Goal: Use online tool/utility: Utilize a website feature to perform a specific function

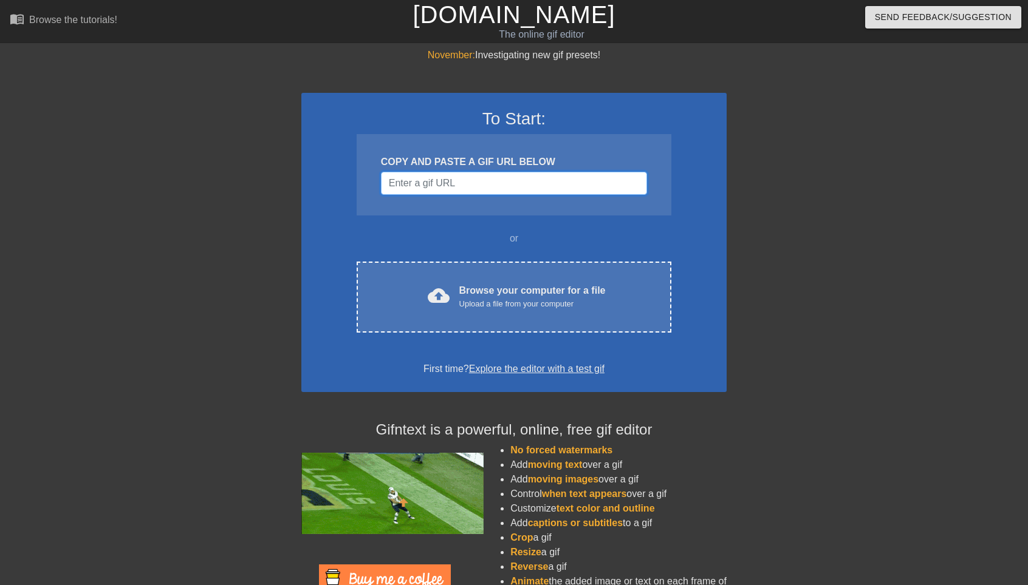
click at [455, 190] on input "Username" at bounding box center [514, 183] width 266 height 23
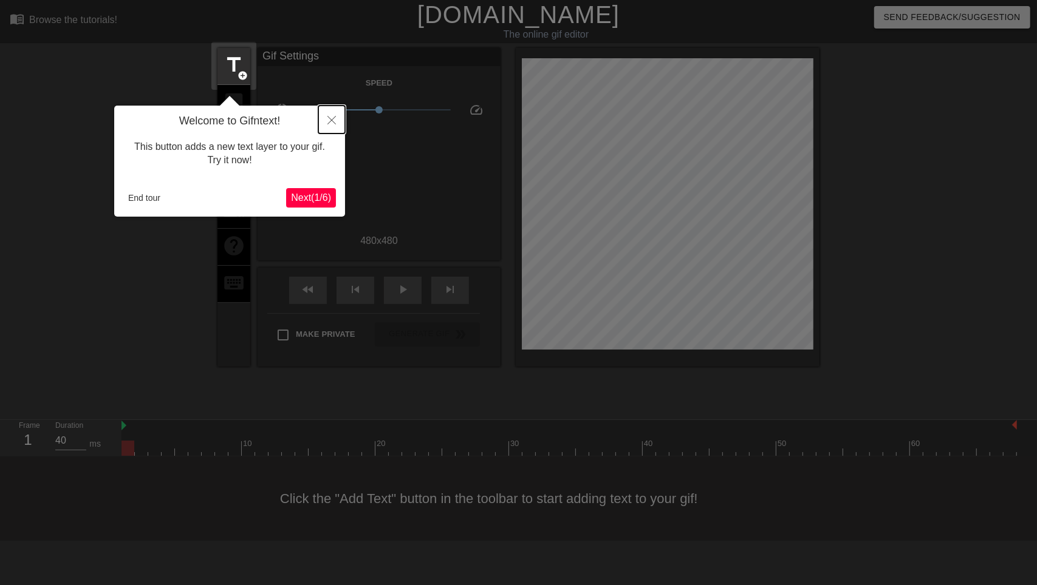
click at [329, 123] on icon "Close" at bounding box center [331, 120] width 9 height 9
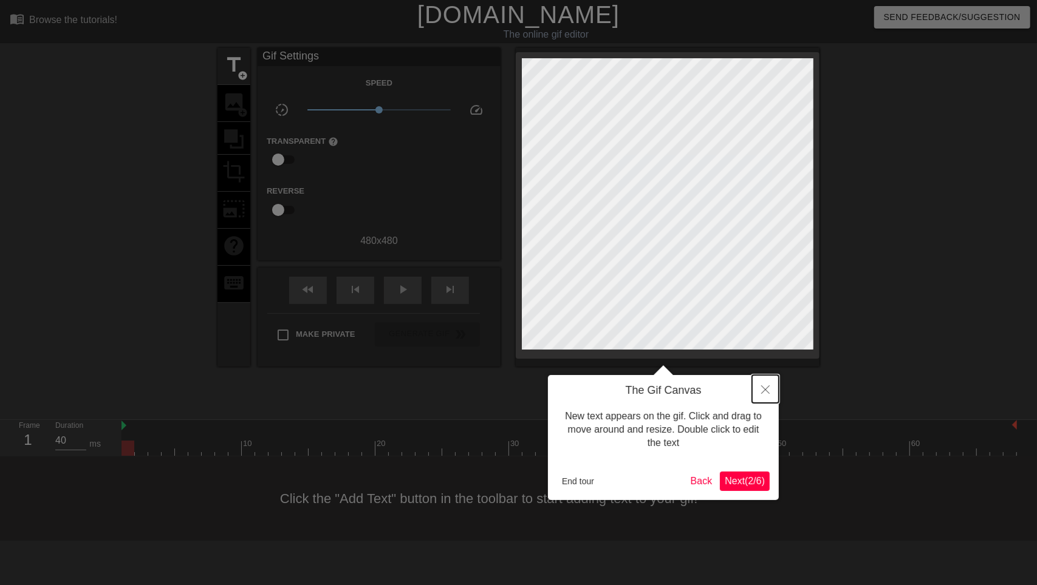
click at [769, 386] on icon "Close" at bounding box center [765, 390] width 9 height 9
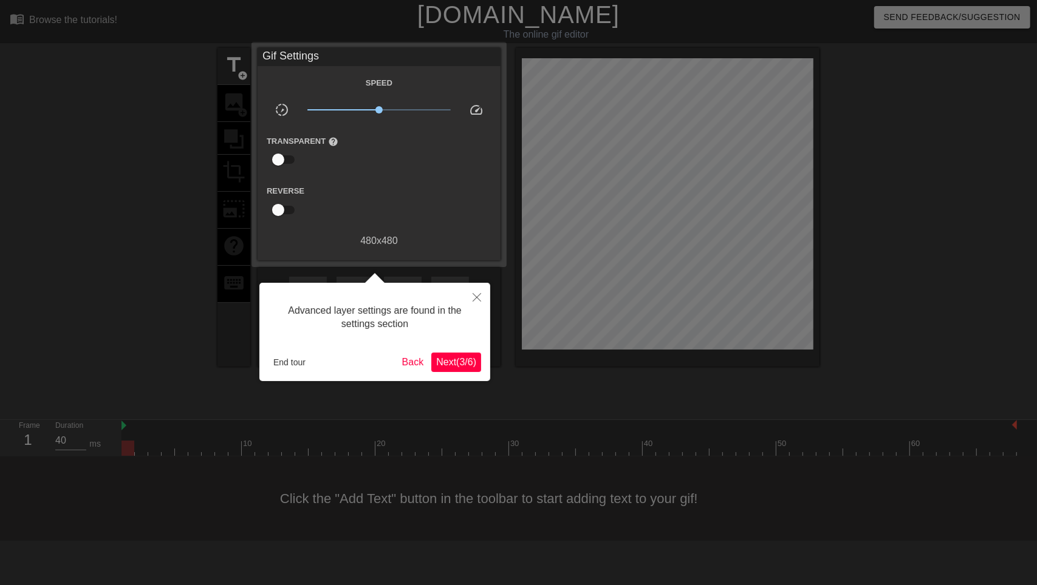
click at [457, 360] on span "Next ( 3 / 6 )" at bounding box center [456, 362] width 40 height 10
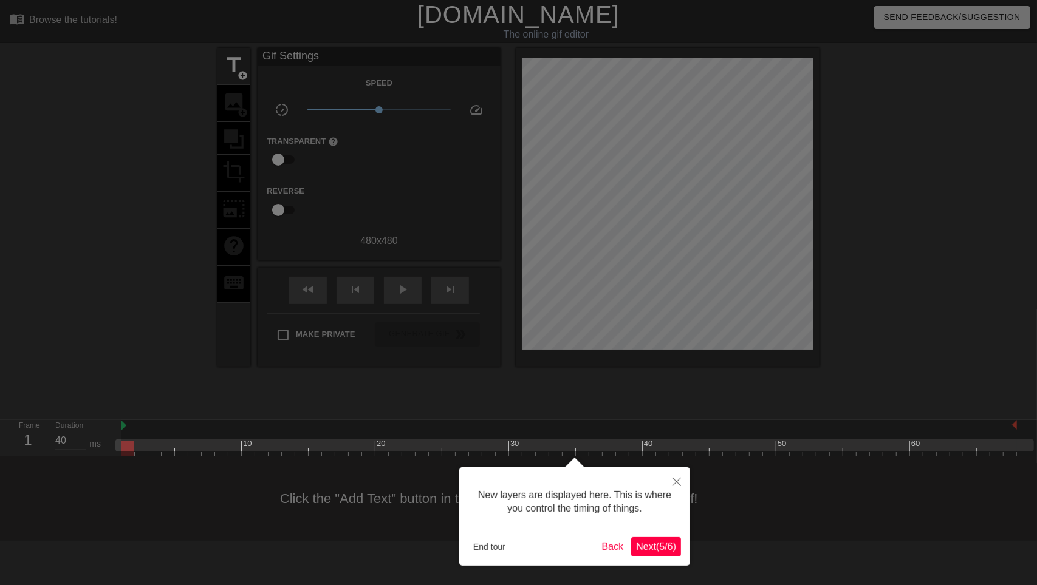
click at [667, 552] on span "Next ( 5 / 6 )" at bounding box center [656, 547] width 40 height 10
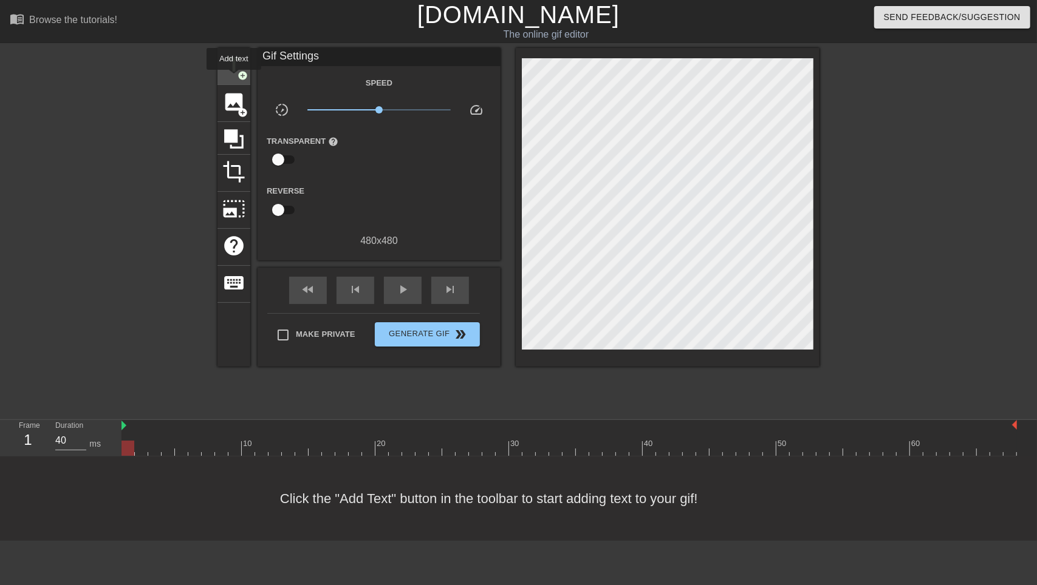
click at [234, 78] on div "title add_circle" at bounding box center [233, 66] width 33 height 37
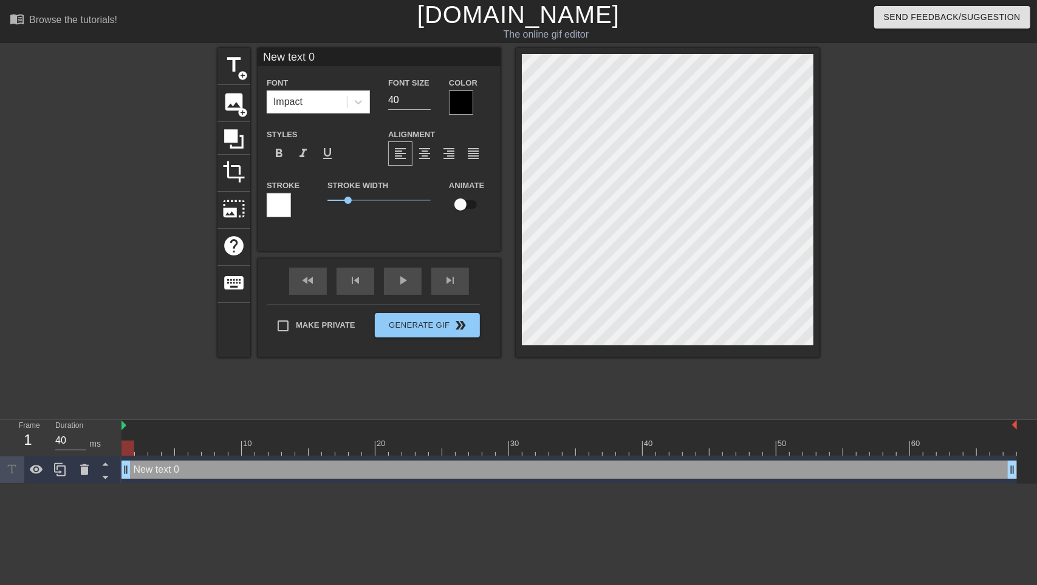
click at [160, 478] on div "New text 0 drag_handle drag_handle" at bounding box center [568, 470] width 895 height 18
type input "New 0"
type textarea "New 0"
type input "New"
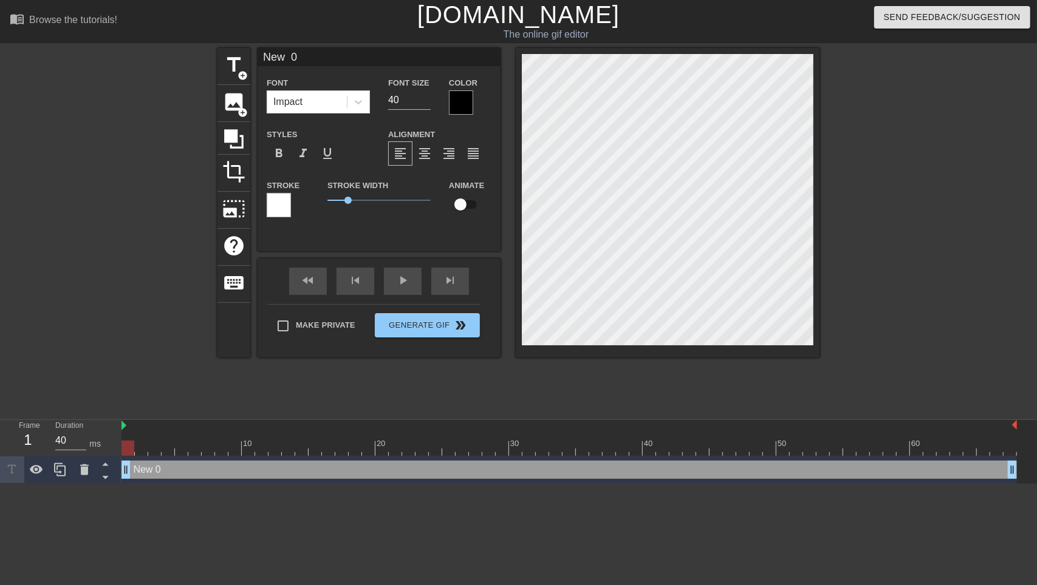
type textarea "New"
type input "New"
type textarea "New"
type input "New"
type textarea "New"
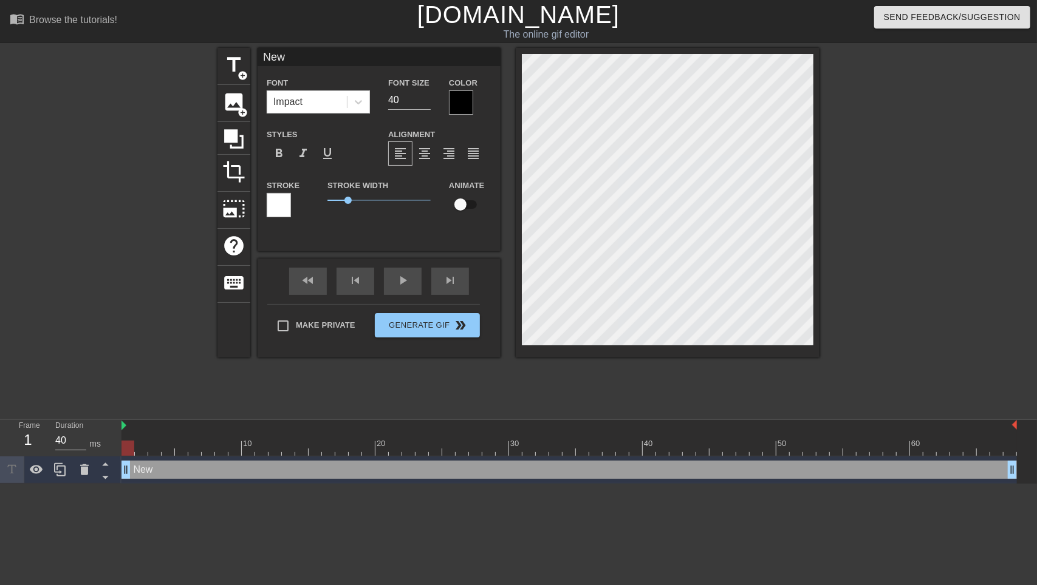
type input "Ne"
type textarea "Ne"
type input "N"
type textarea "N"
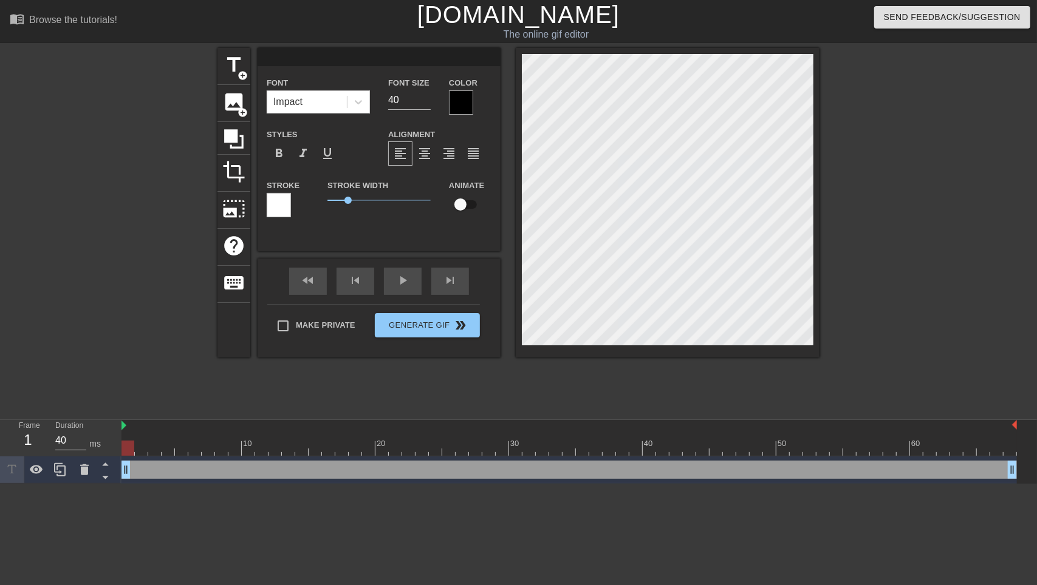
type input "S"
type textarea "S"
type input "St"
type textarea "St"
type input "Str"
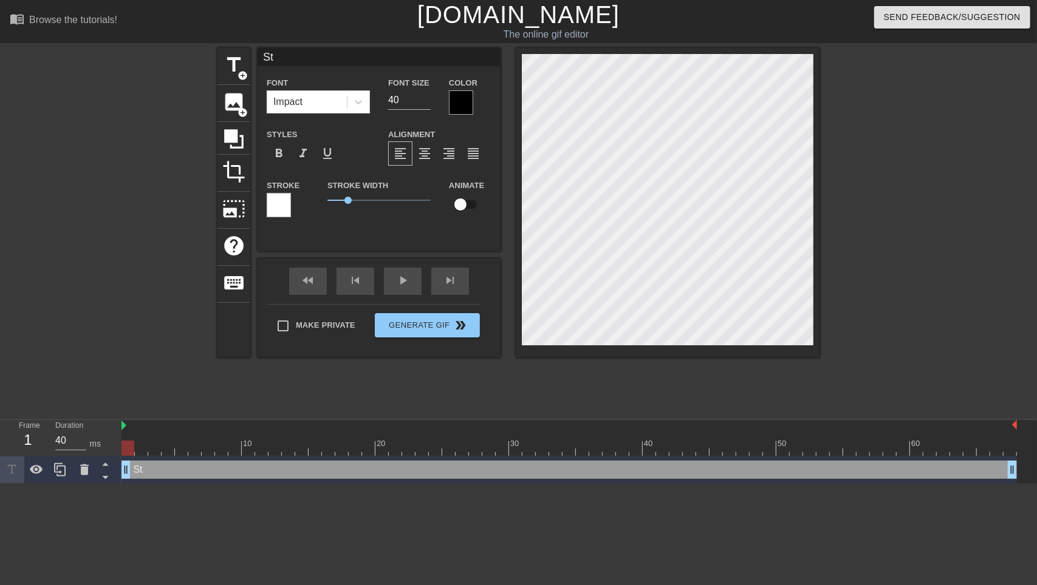
type textarea "Str"
type input "Stre"
type textarea "Stre"
type input "Strea"
type textarea "Strea"
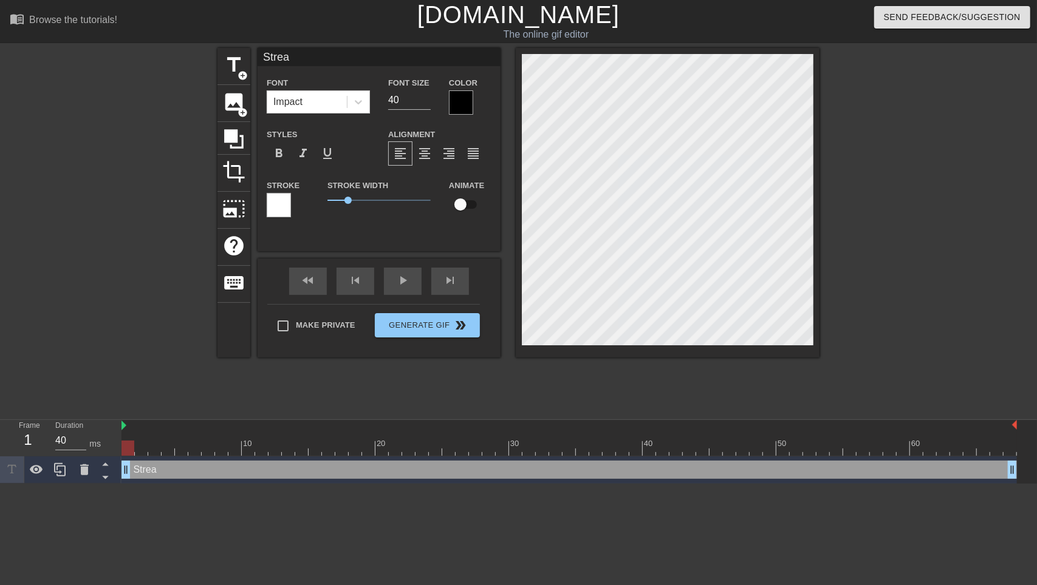
type input "Stream"
type textarea "Stream"
type input "Stream"
type textarea "Stream"
type input "Stream s"
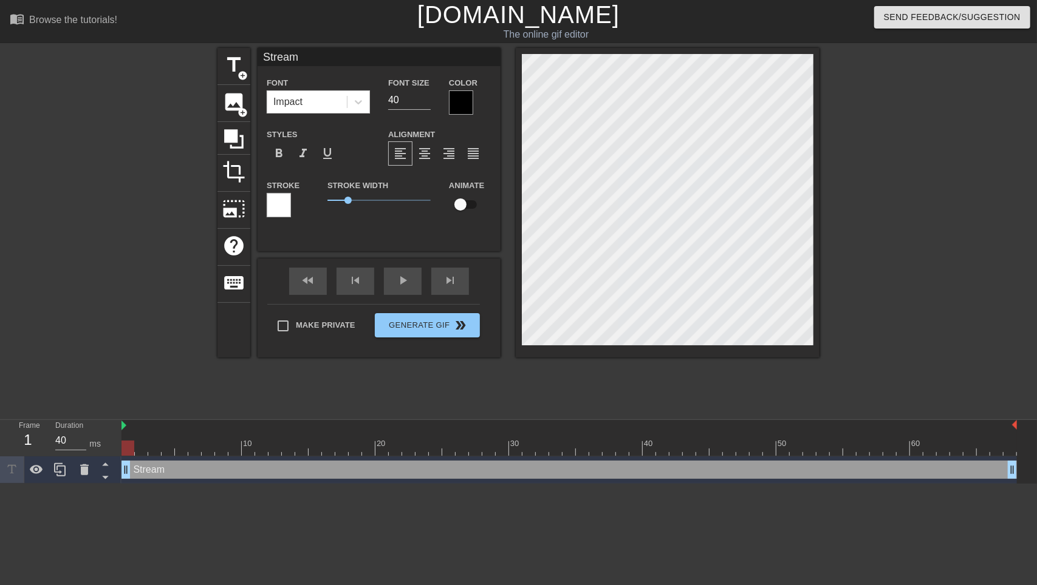
type textarea "Stream s"
type input "Stream st"
type textarea "Stream st"
type input "Stream sta"
type textarea "Stream sta"
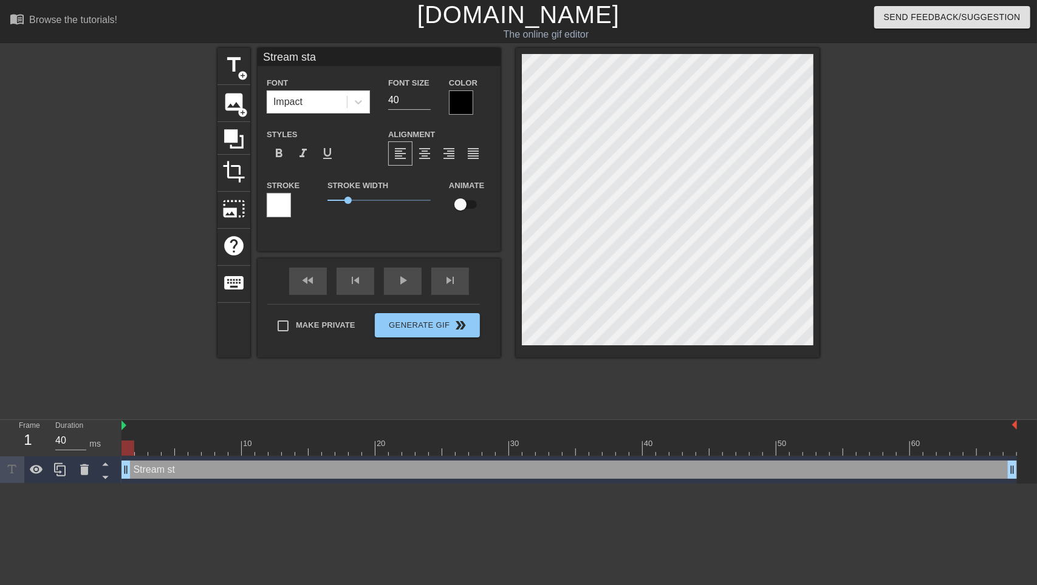
scroll to position [1, 3]
type input "Stream star"
type textarea "Stream star"
type input "Stream start"
type textarea "Stream start"
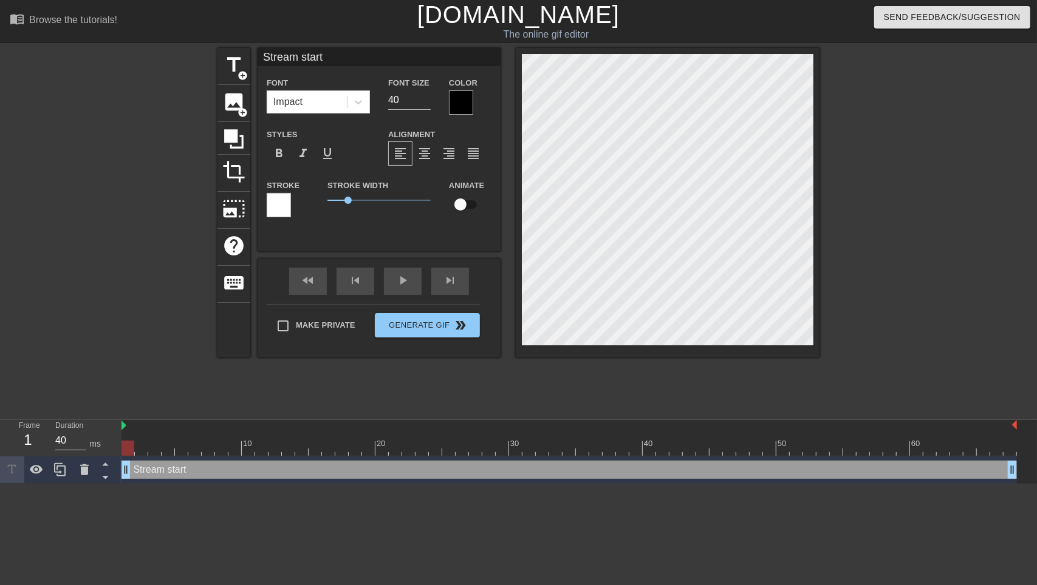
type input "Stream starti"
type textarea "Stream starti"
type input "Stream startin"
type textarea "Stream startin"
type input "Stream starting"
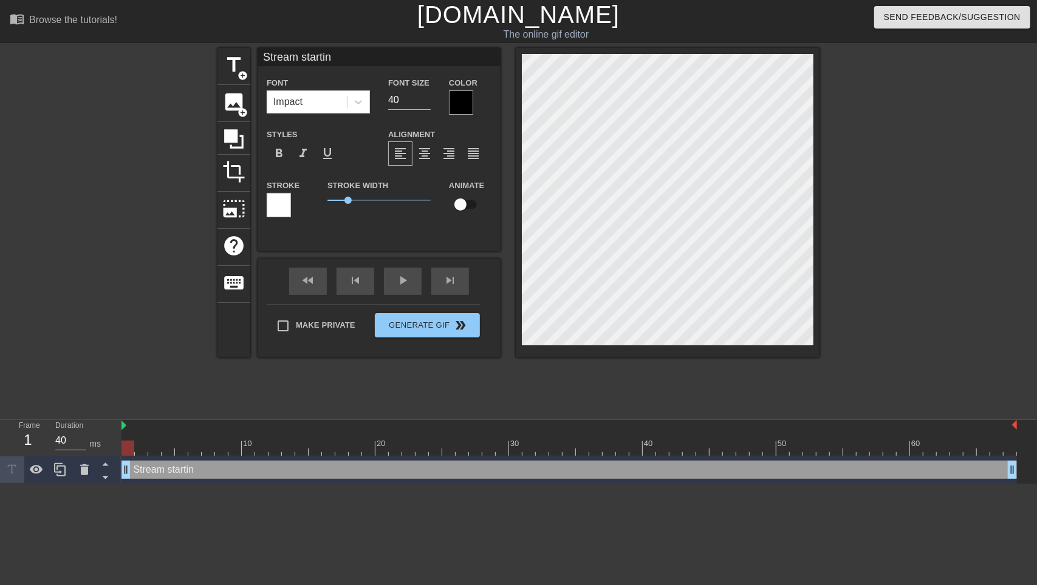
type textarea "Stream starting"
type input "Stream starting"
type textarea "Stream starting"
type input "Stream starting s"
type textarea "Stream starting s"
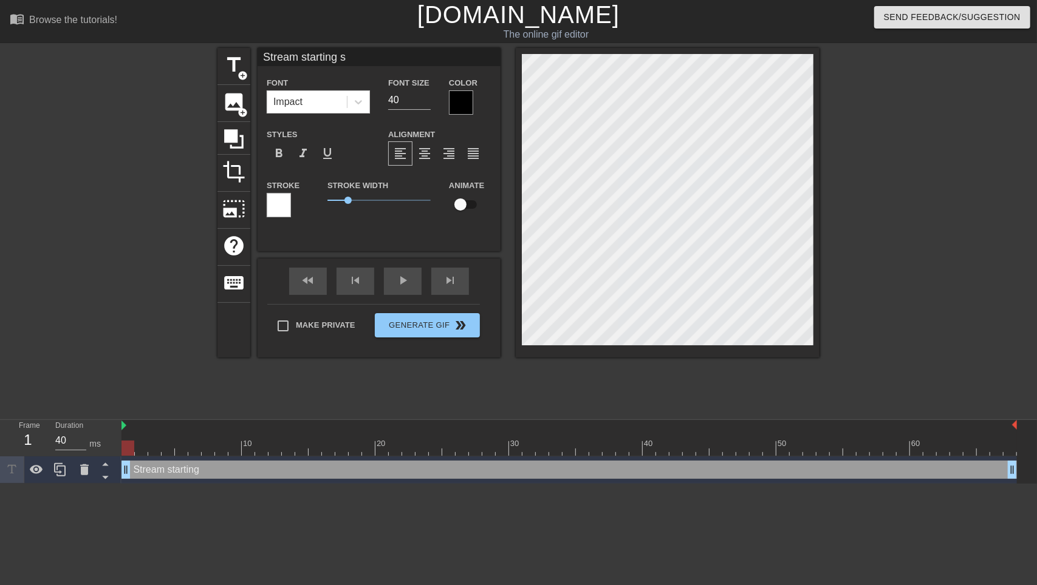
type input "Stream starting so"
type textarea "Stream starting so"
type input "Stream starting soo"
type textarea "Stream starting soo"
type input "Stream starting soon"
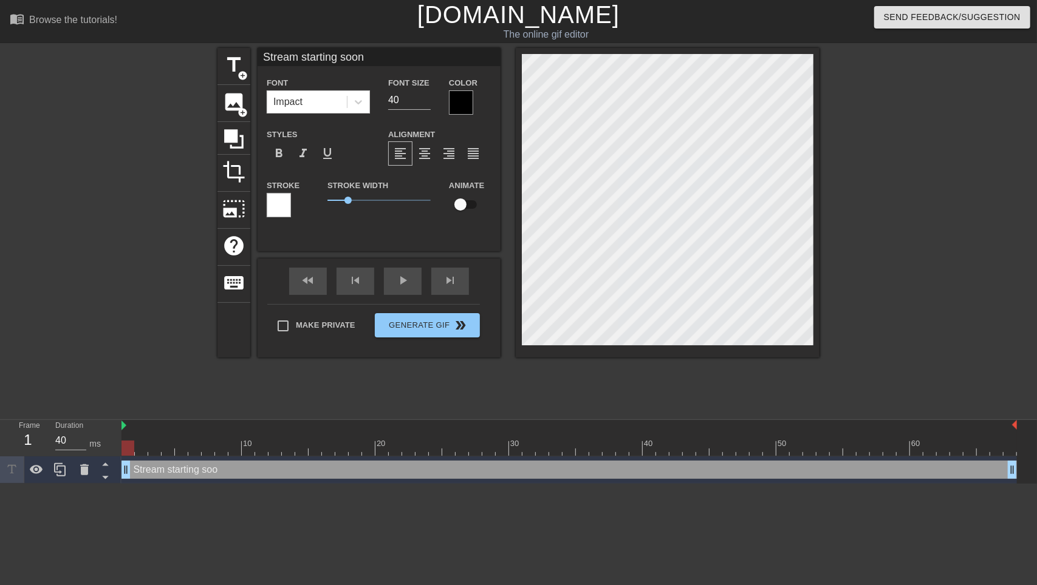
scroll to position [1, 6]
type textarea "Stream starting soon"
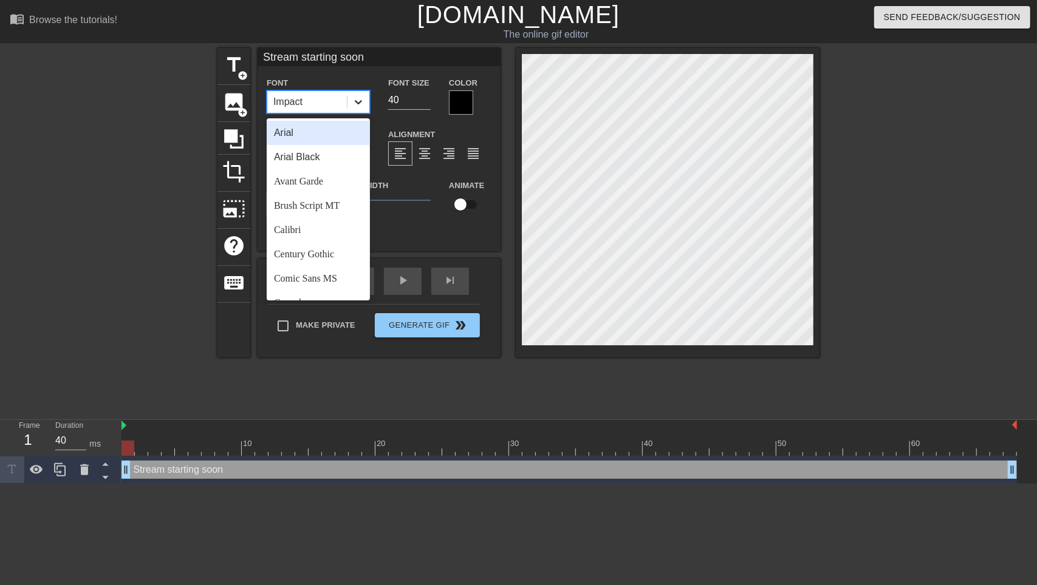
click at [357, 101] on icon at bounding box center [358, 102] width 12 height 12
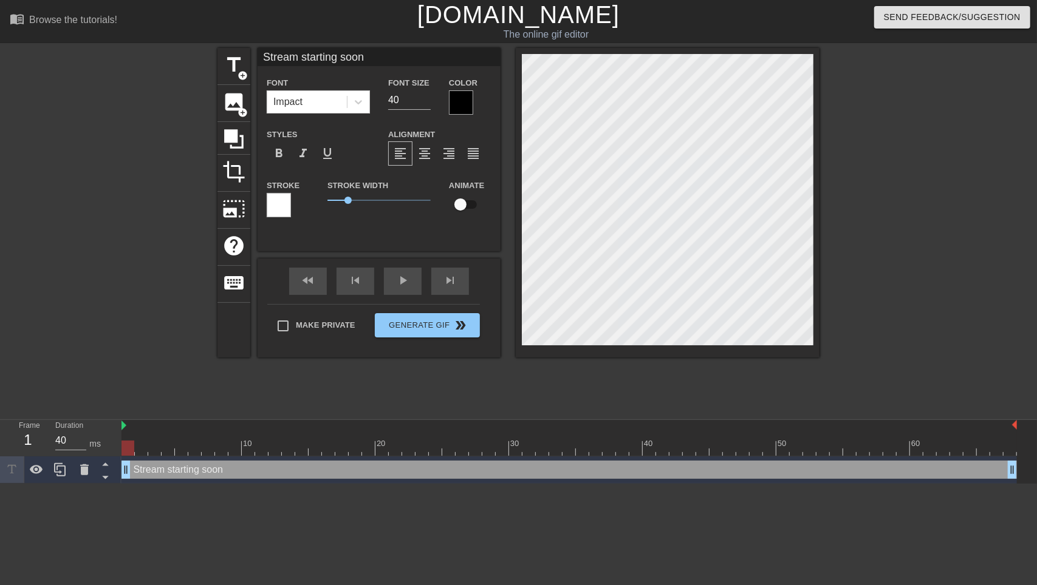
scroll to position [1, 5]
click at [356, 101] on icon at bounding box center [358, 102] width 7 height 4
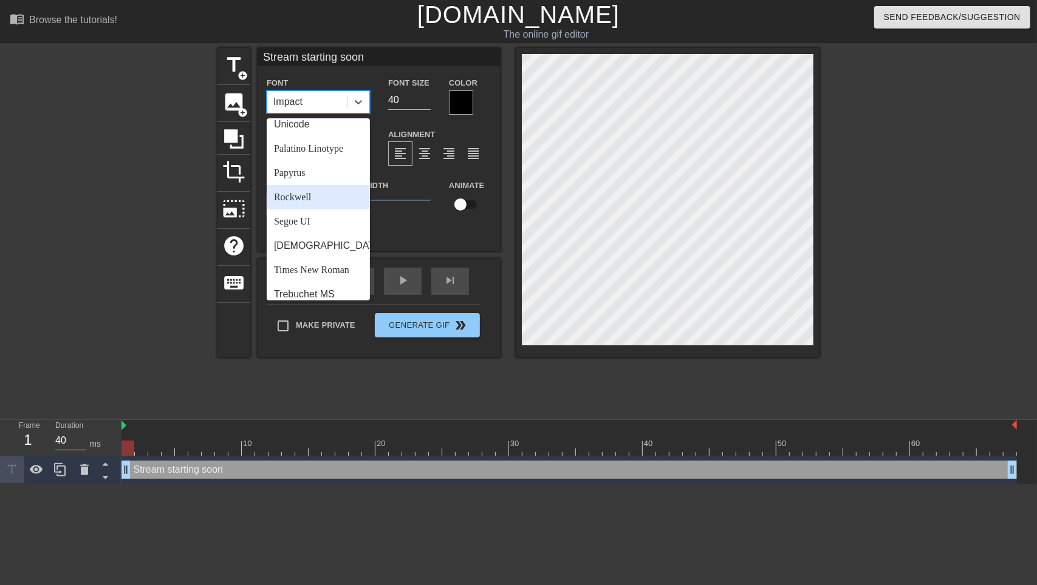
scroll to position [435, 0]
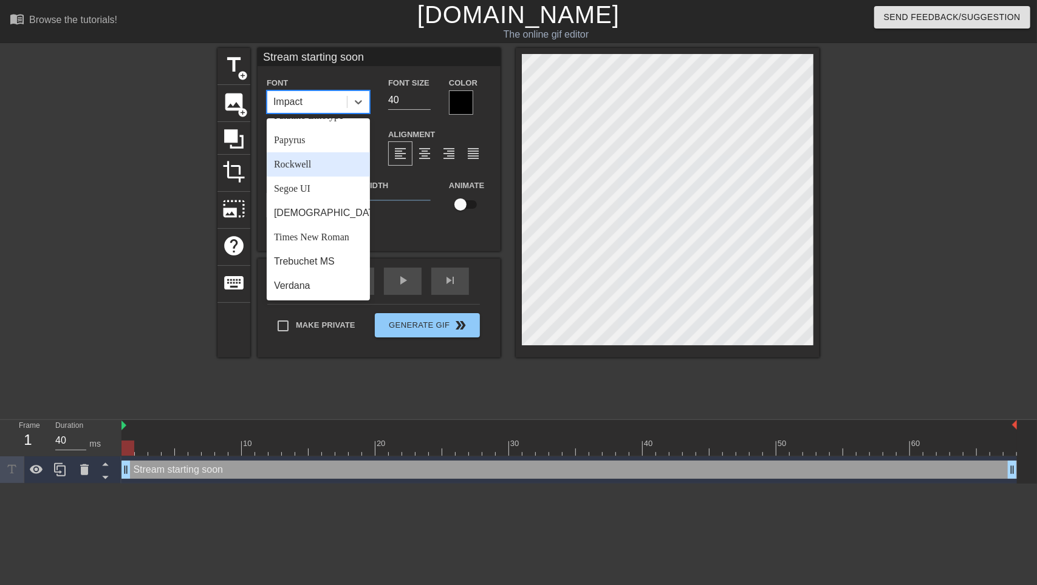
click at [310, 166] on div "Rockwell" at bounding box center [318, 164] width 103 height 24
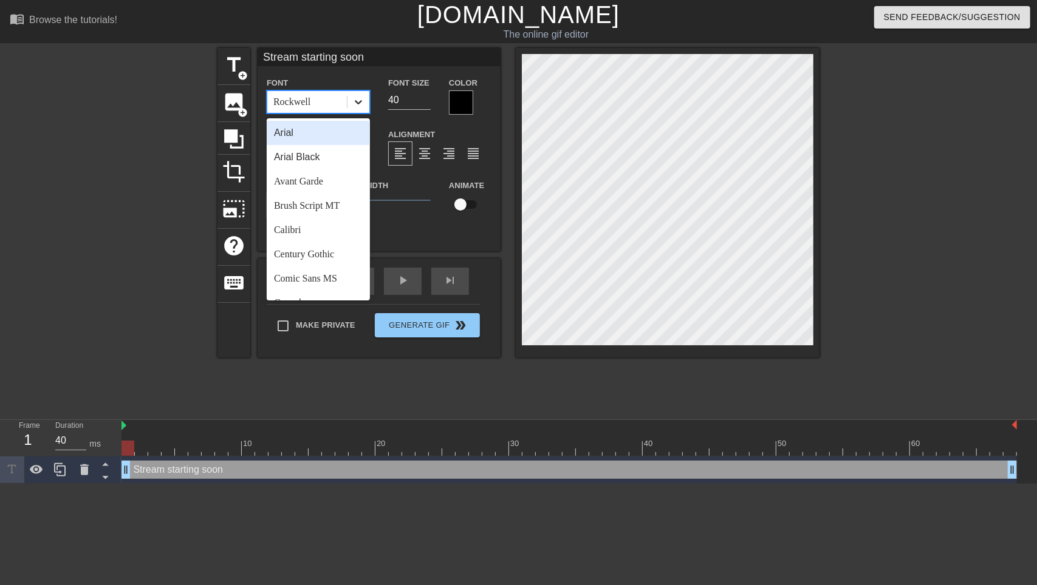
click at [355, 98] on icon at bounding box center [358, 102] width 12 height 12
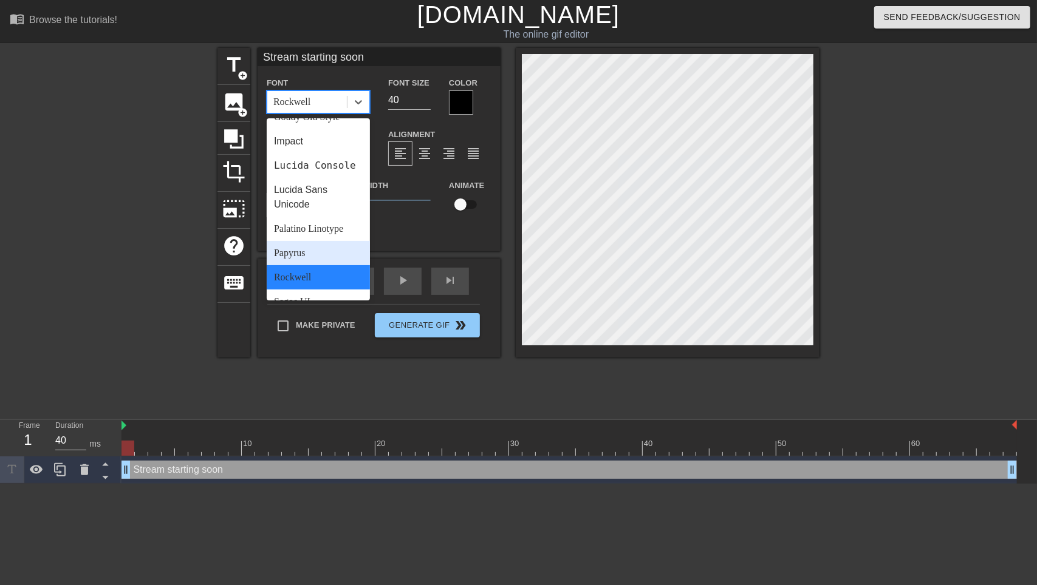
scroll to position [253, 0]
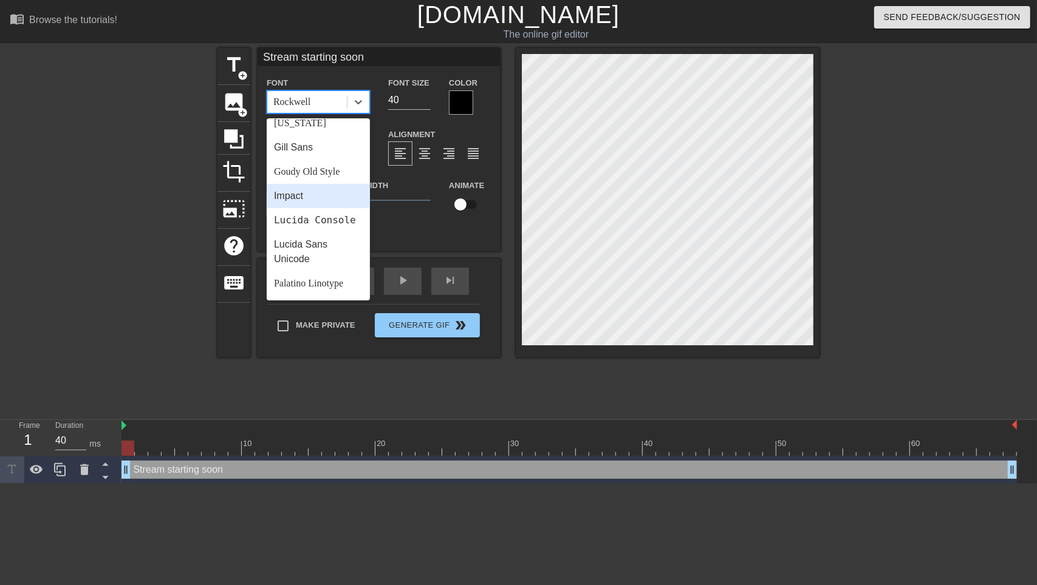
click at [296, 203] on div "Impact" at bounding box center [318, 196] width 103 height 24
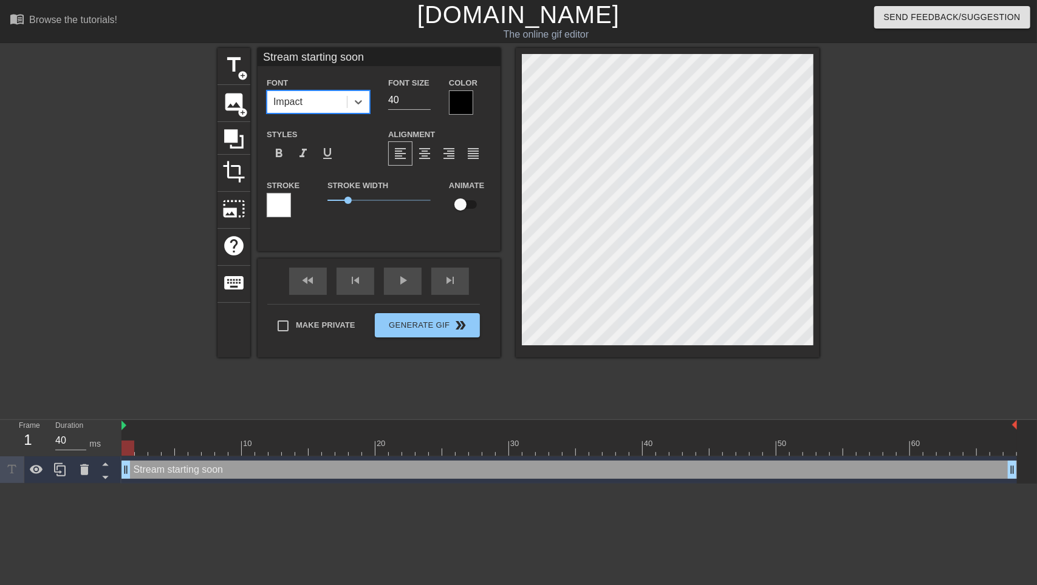
click at [454, 110] on div at bounding box center [461, 102] width 24 height 24
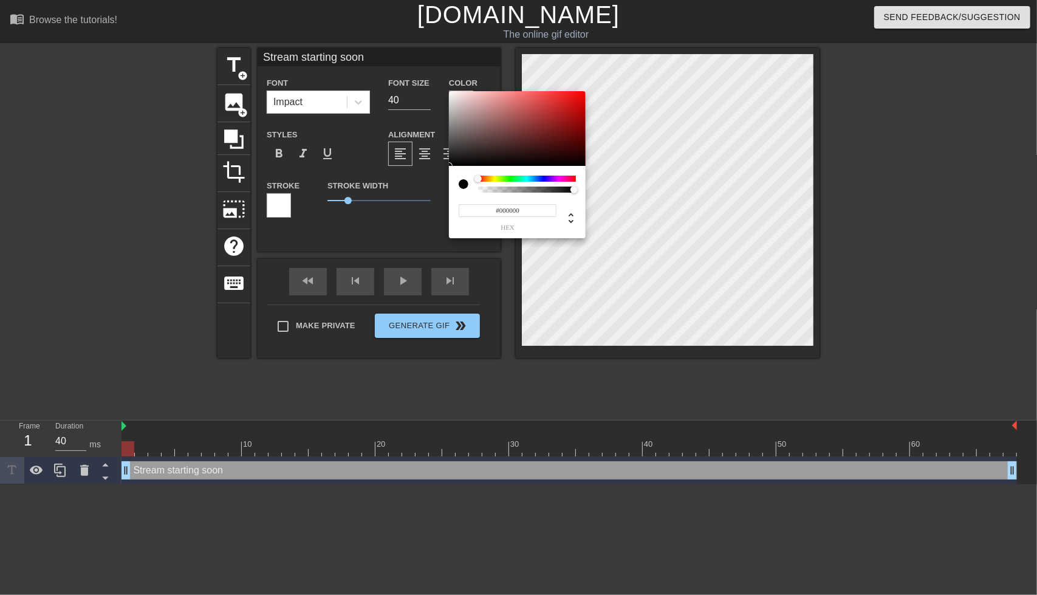
type input "0"
drag, startPoint x: 571, startPoint y: 188, endPoint x: 332, endPoint y: 206, distance: 239.9
click at [326, 205] on div "0 r 0 g 0 b 0 a" at bounding box center [518, 297] width 1037 height 595
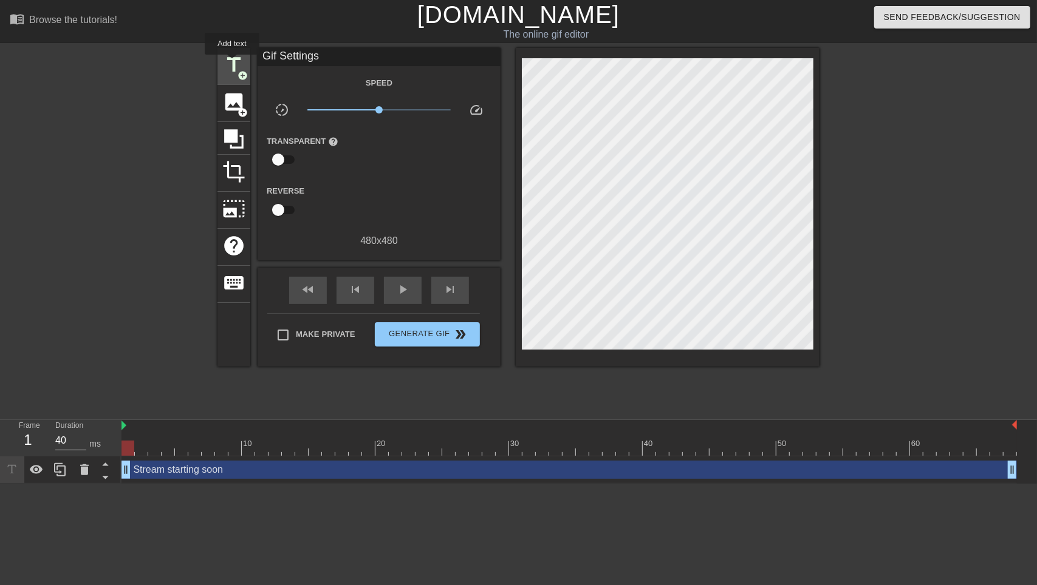
click at [232, 63] on span "title" at bounding box center [233, 64] width 23 height 23
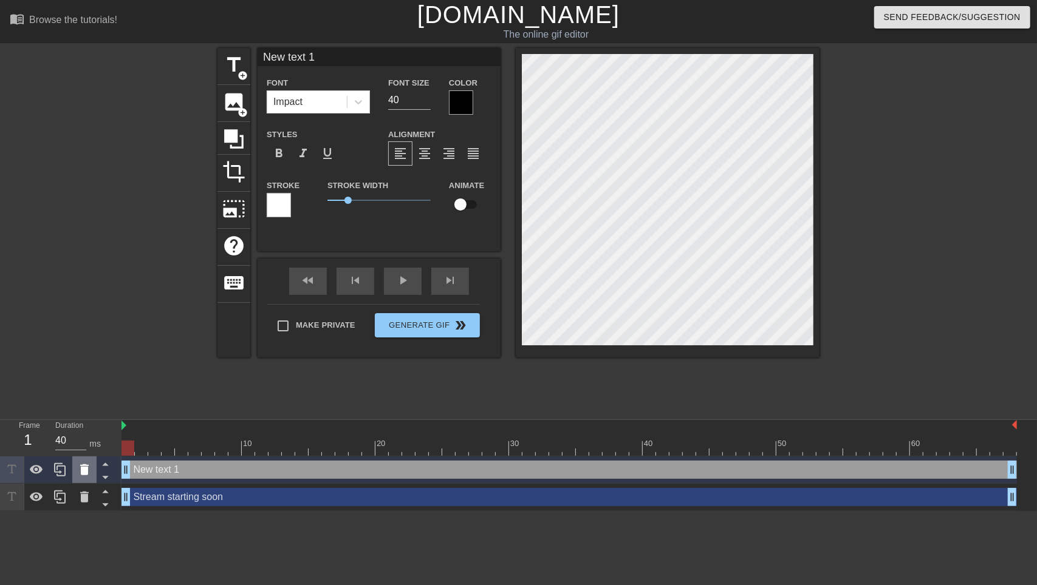
click at [72, 469] on div at bounding box center [84, 470] width 24 height 27
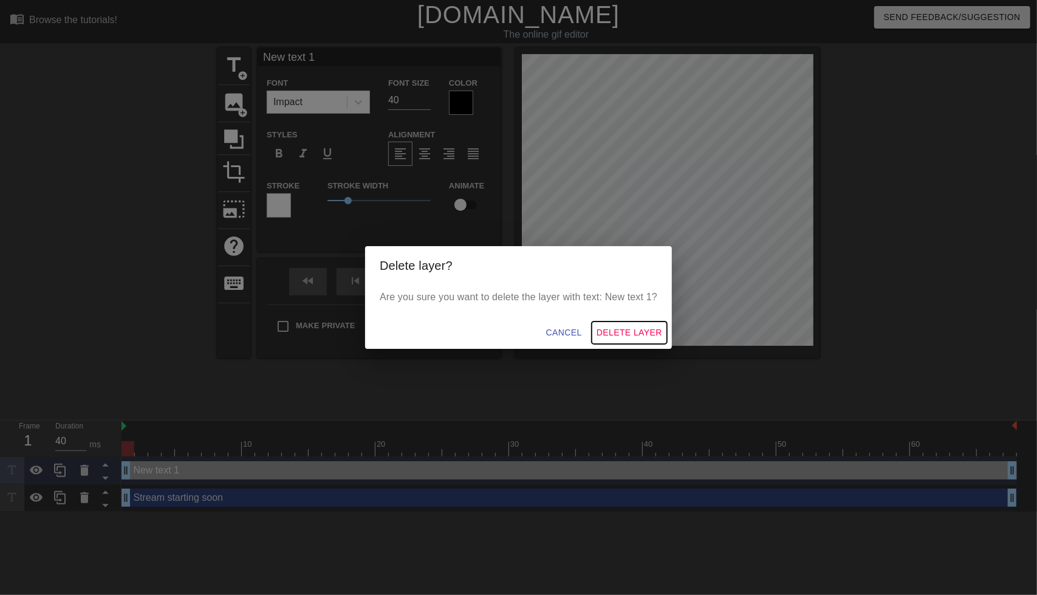
click at [626, 333] on span "Delete Layer" at bounding box center [629, 332] width 66 height 15
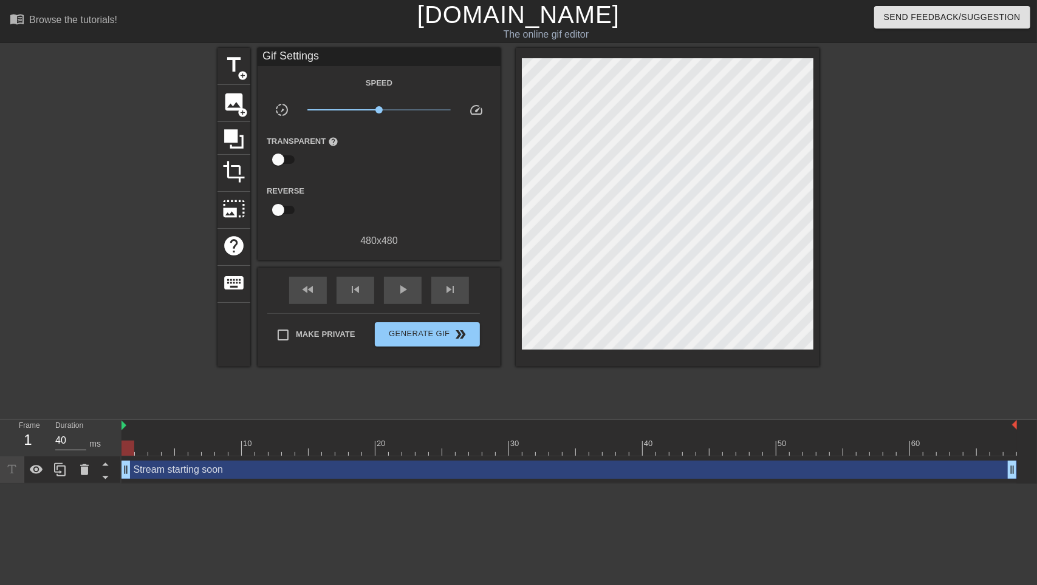
click at [248, 478] on div "Stream starting soon drag_handle drag_handle" at bounding box center [568, 470] width 895 height 18
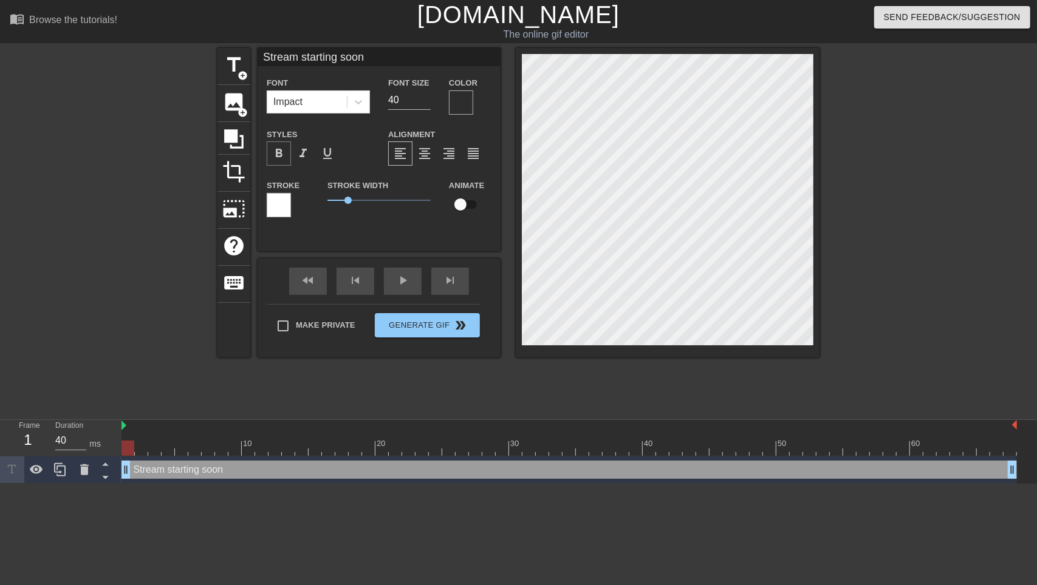
click at [282, 156] on span "format_bold" at bounding box center [278, 153] width 15 height 15
click at [462, 101] on div at bounding box center [461, 102] width 24 height 24
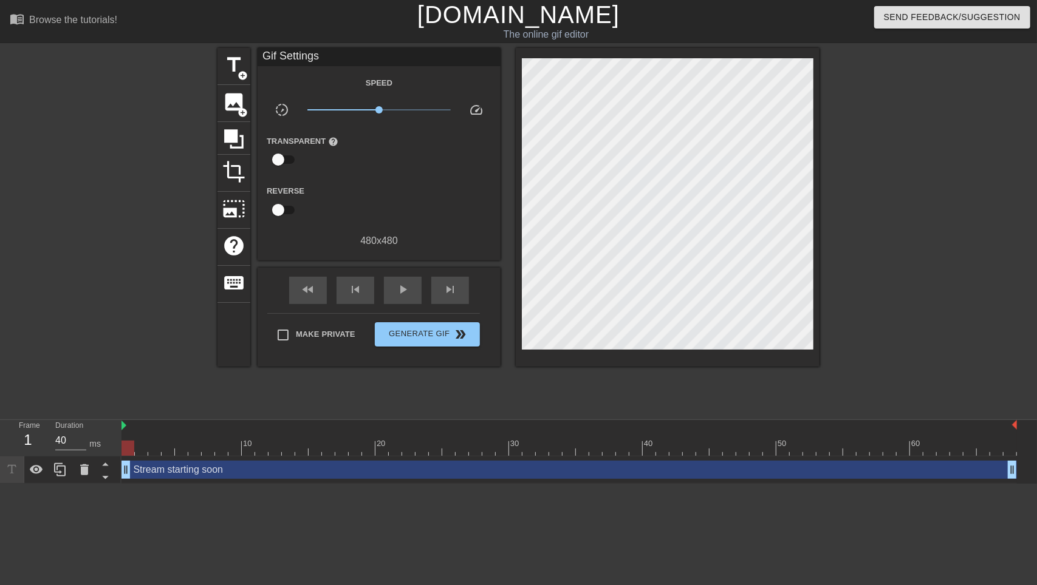
click at [199, 473] on div "Stream starting soon drag_handle drag_handle" at bounding box center [568, 470] width 895 height 18
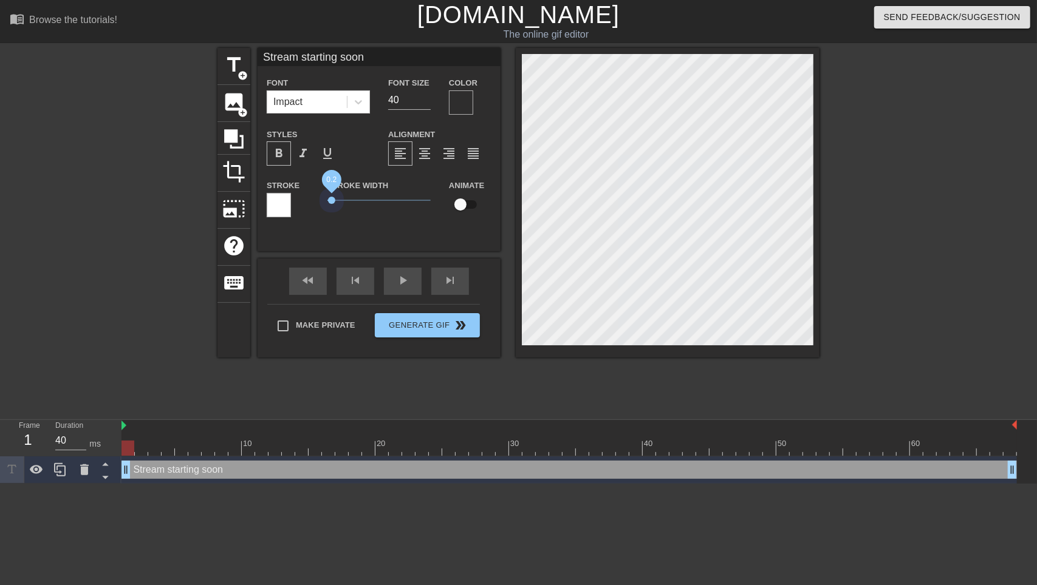
drag, startPoint x: 346, startPoint y: 201, endPoint x: 332, endPoint y: 220, distance: 24.3
click at [332, 220] on div "Stroke Width 0.2" at bounding box center [378, 203] width 121 height 50
click at [283, 206] on div at bounding box center [279, 205] width 24 height 24
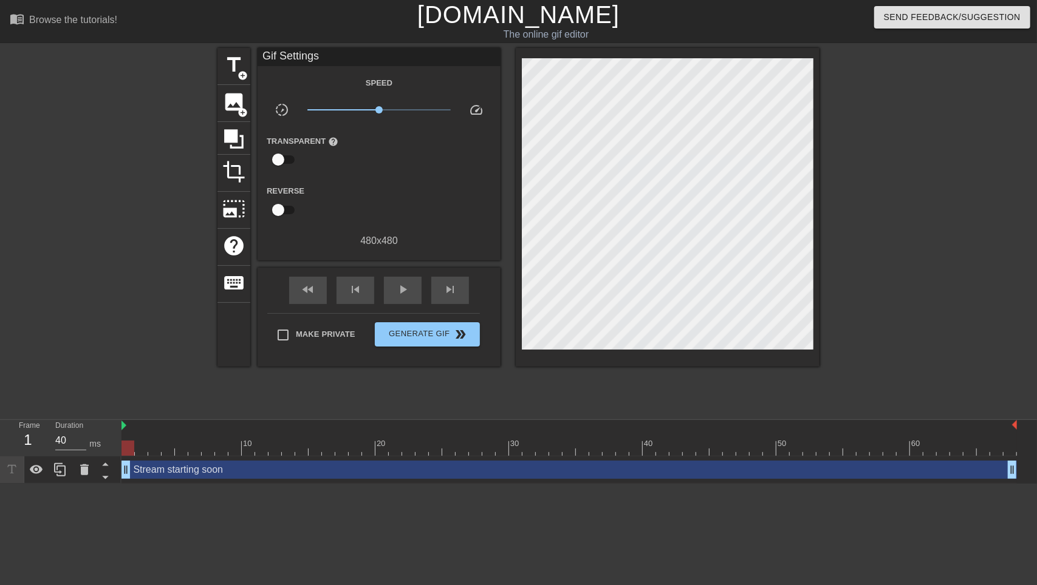
drag, startPoint x: 239, startPoint y: 476, endPoint x: 259, endPoint y: 452, distance: 30.6
click at [240, 475] on div "Stream starting soon drag_handle drag_handle" at bounding box center [568, 470] width 895 height 18
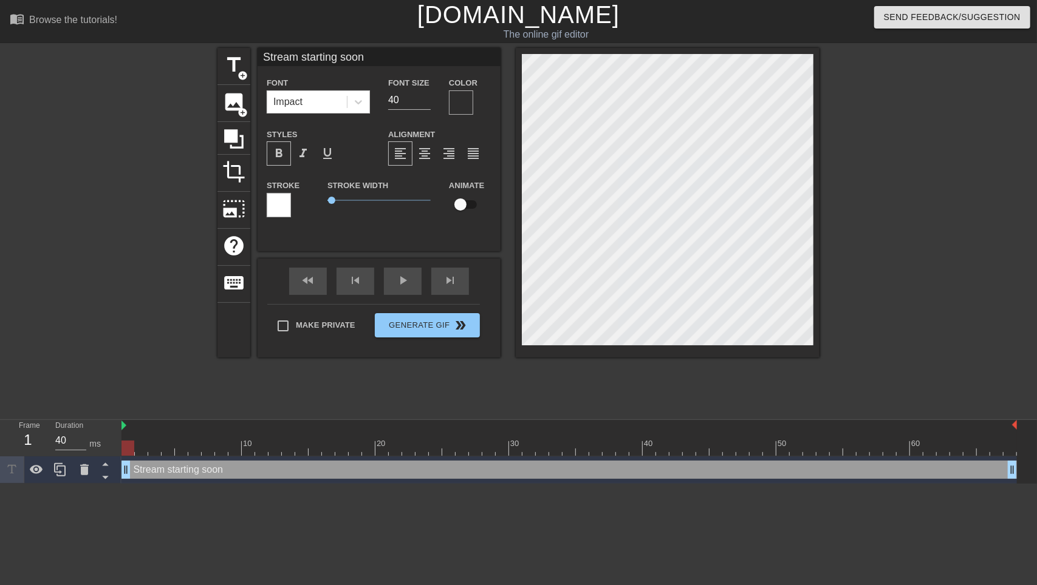
click at [454, 106] on div at bounding box center [461, 102] width 24 height 24
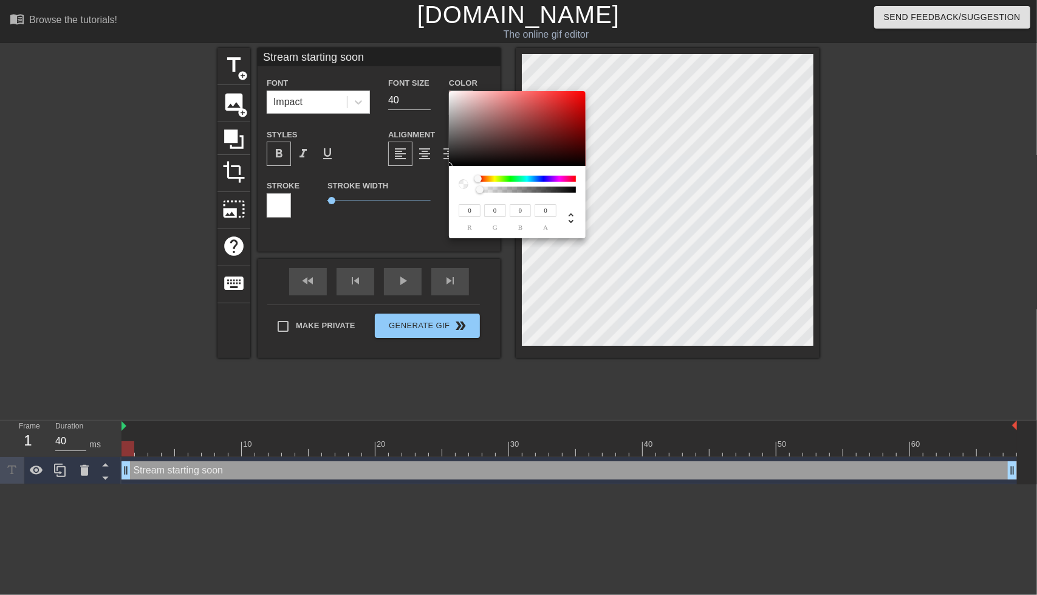
drag, startPoint x: 474, startPoint y: 189, endPoint x: 510, endPoint y: 189, distance: 36.4
click at [510, 189] on div at bounding box center [517, 184] width 117 height 17
type input "0.33"
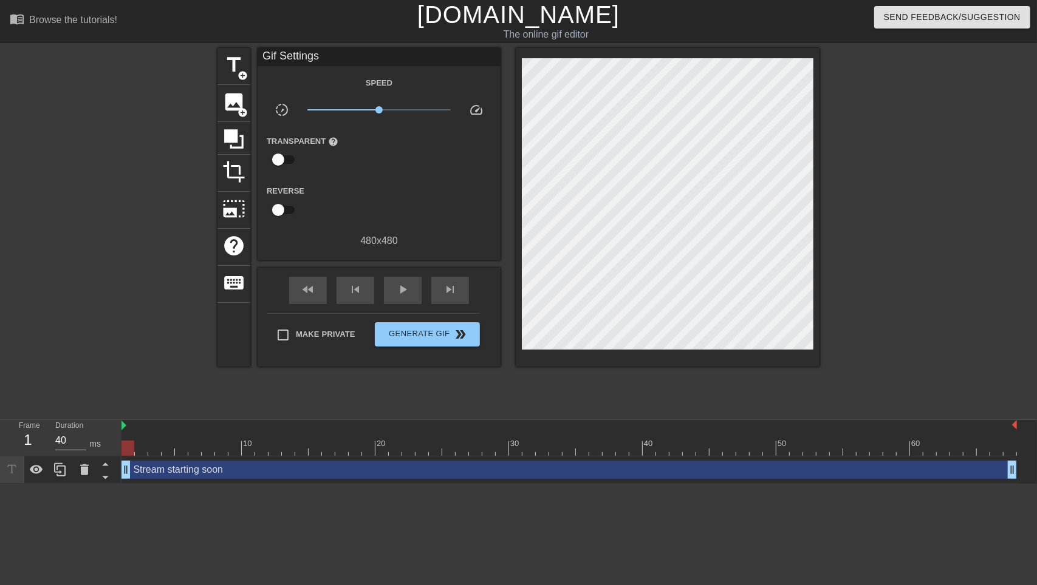
click at [345, 470] on div "Stream starting soon drag_handle drag_handle" at bounding box center [568, 470] width 895 height 18
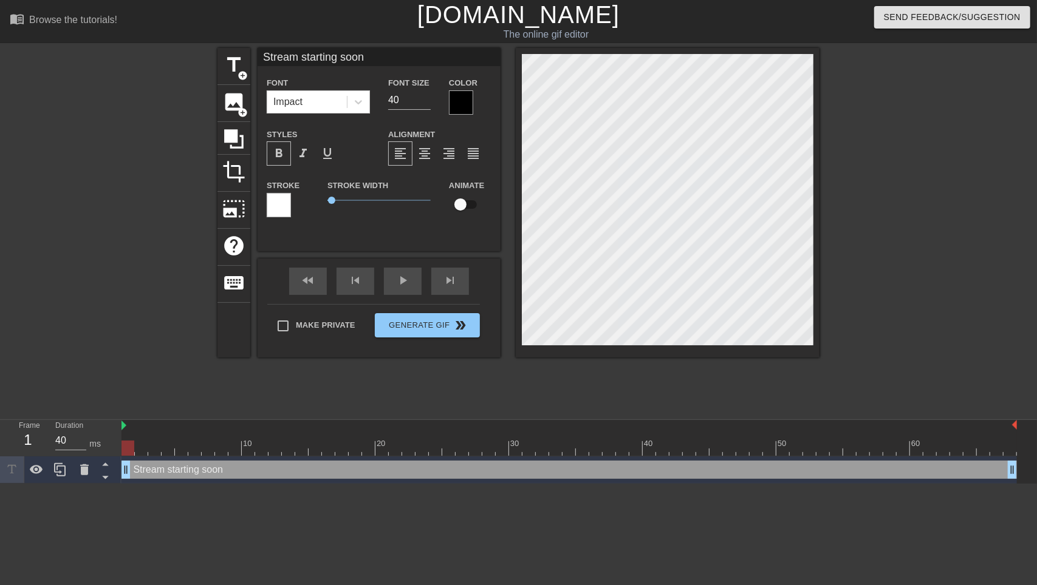
click at [462, 105] on div at bounding box center [461, 102] width 24 height 24
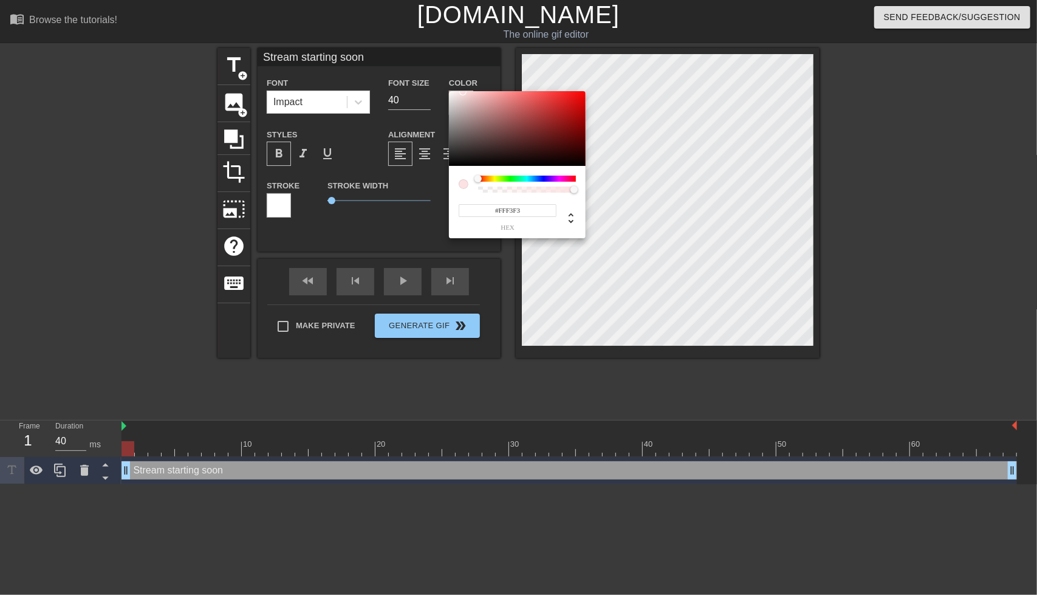
type input "#FFFFFF"
drag, startPoint x: 451, startPoint y: 160, endPoint x: 426, endPoint y: 51, distance: 111.7
click at [426, 51] on div "#FFFFFF hex" at bounding box center [518, 297] width 1037 height 595
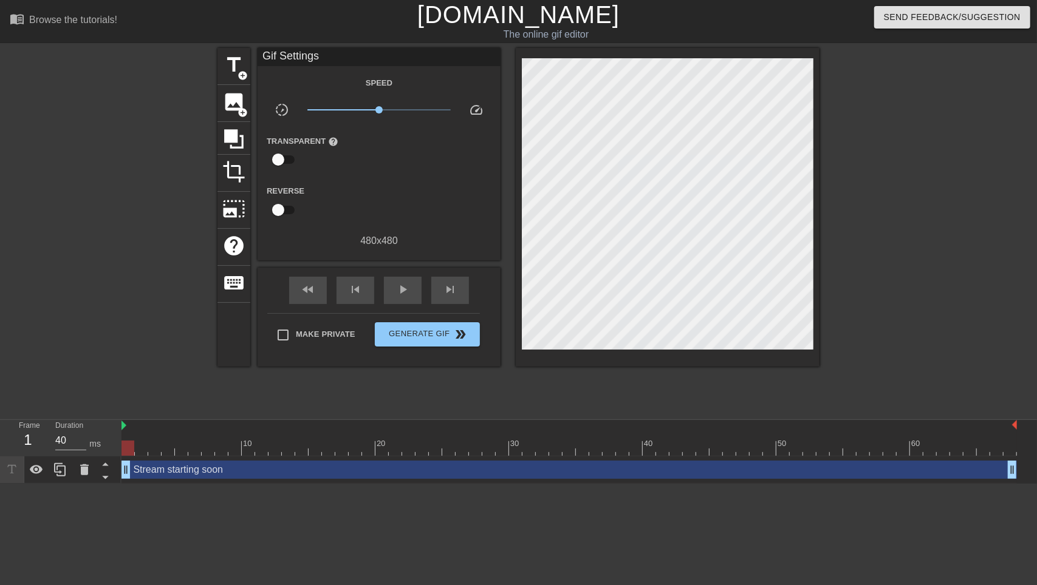
click at [344, 471] on div "Stream starting soon drag_handle drag_handle" at bounding box center [568, 470] width 895 height 18
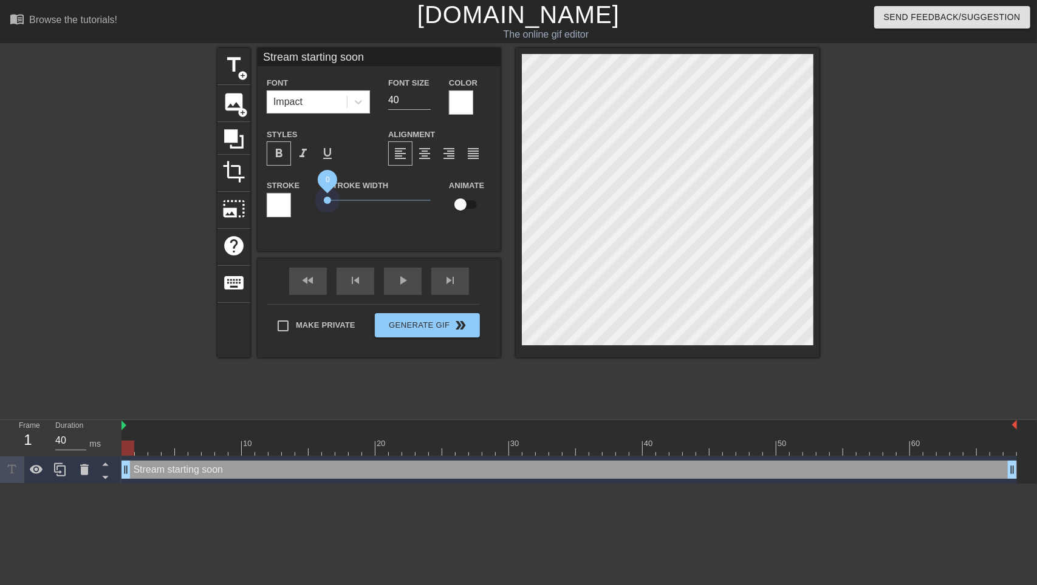
drag, startPoint x: 334, startPoint y: 201, endPoint x: 278, endPoint y: 200, distance: 55.9
click at [278, 200] on div "Stroke Stroke Width 0 Animate" at bounding box center [378, 203] width 243 height 50
click at [279, 152] on span "format_bold" at bounding box center [278, 153] width 15 height 15
click at [107, 366] on div at bounding box center [112, 230] width 182 height 364
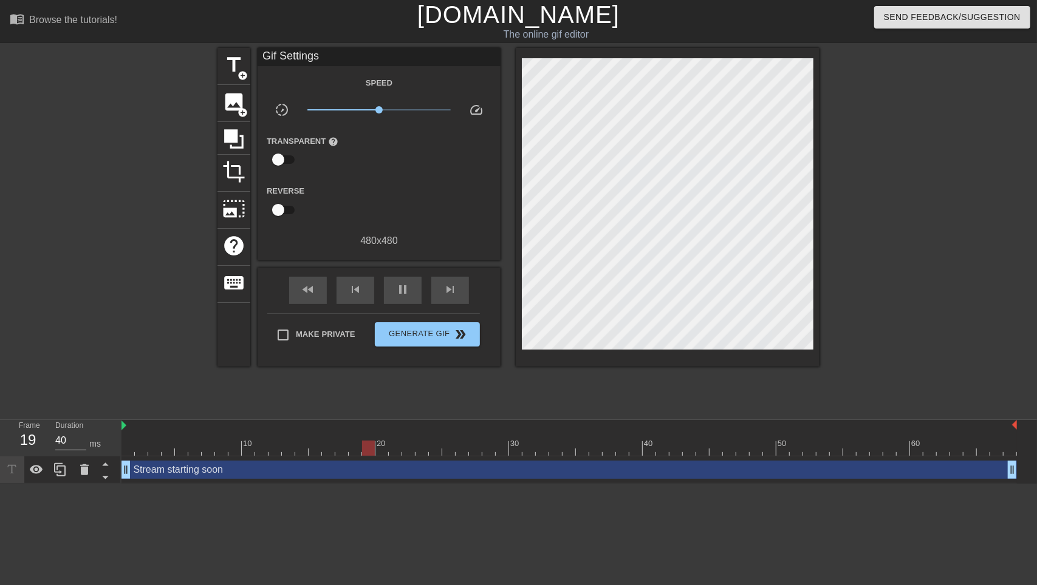
click at [362, 401] on div "title add_circle image add_circle crop photo_size_select_large help keyboard Gi…" at bounding box center [518, 230] width 602 height 364
click at [228, 137] on icon at bounding box center [233, 138] width 19 height 19
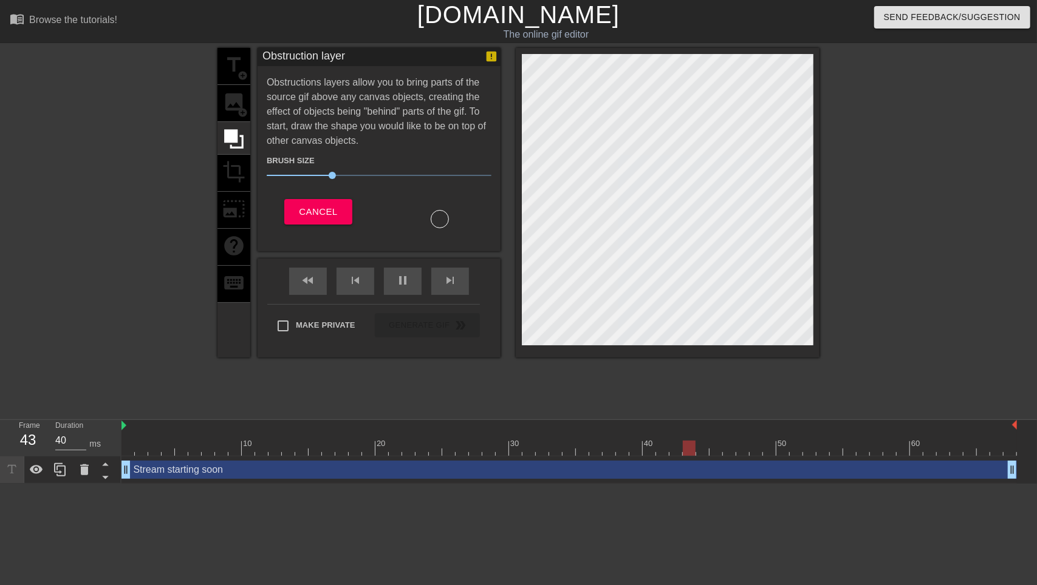
click at [230, 102] on div "title add_circle image add_circle crop photo_size_select_large help keyboard" at bounding box center [233, 203] width 33 height 310
click at [237, 57] on div "title add_circle image add_circle crop photo_size_select_large help keyboard" at bounding box center [233, 203] width 33 height 310
click at [318, 215] on span "Cancel" at bounding box center [318, 212] width 38 height 16
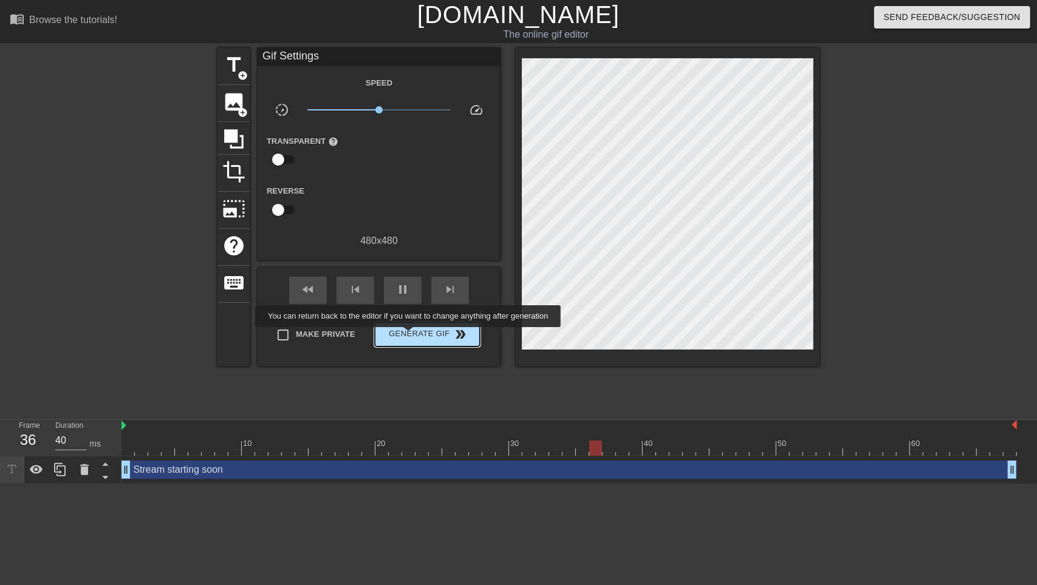
click at [410, 335] on span "Generate Gif double_arrow" at bounding box center [427, 334] width 95 height 15
